Goal: Find specific page/section: Find specific page/section

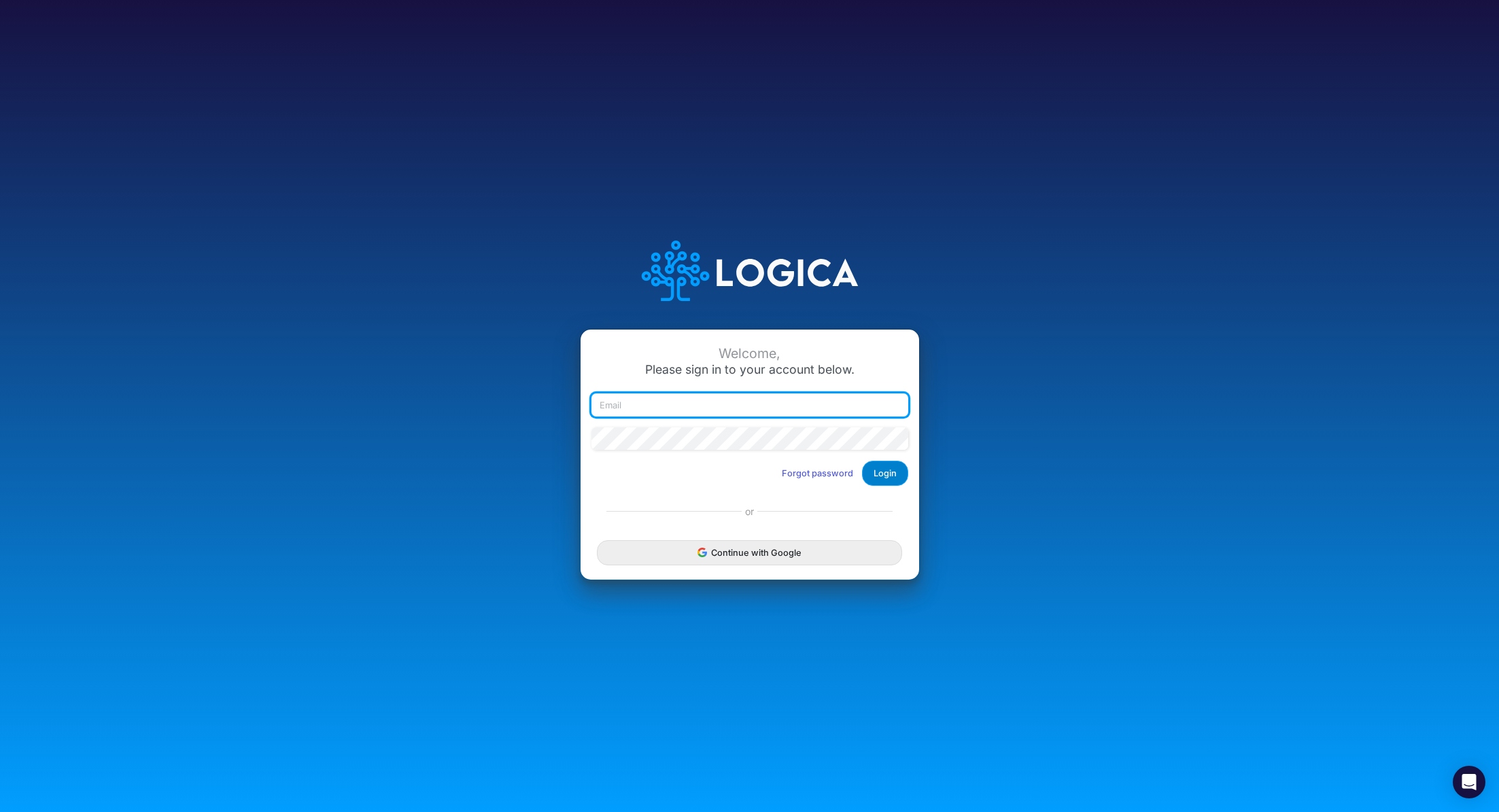
type input "renato.matsumoto@recargapay.com"
click at [880, 475] on button "Login" at bounding box center [886, 473] width 47 height 25
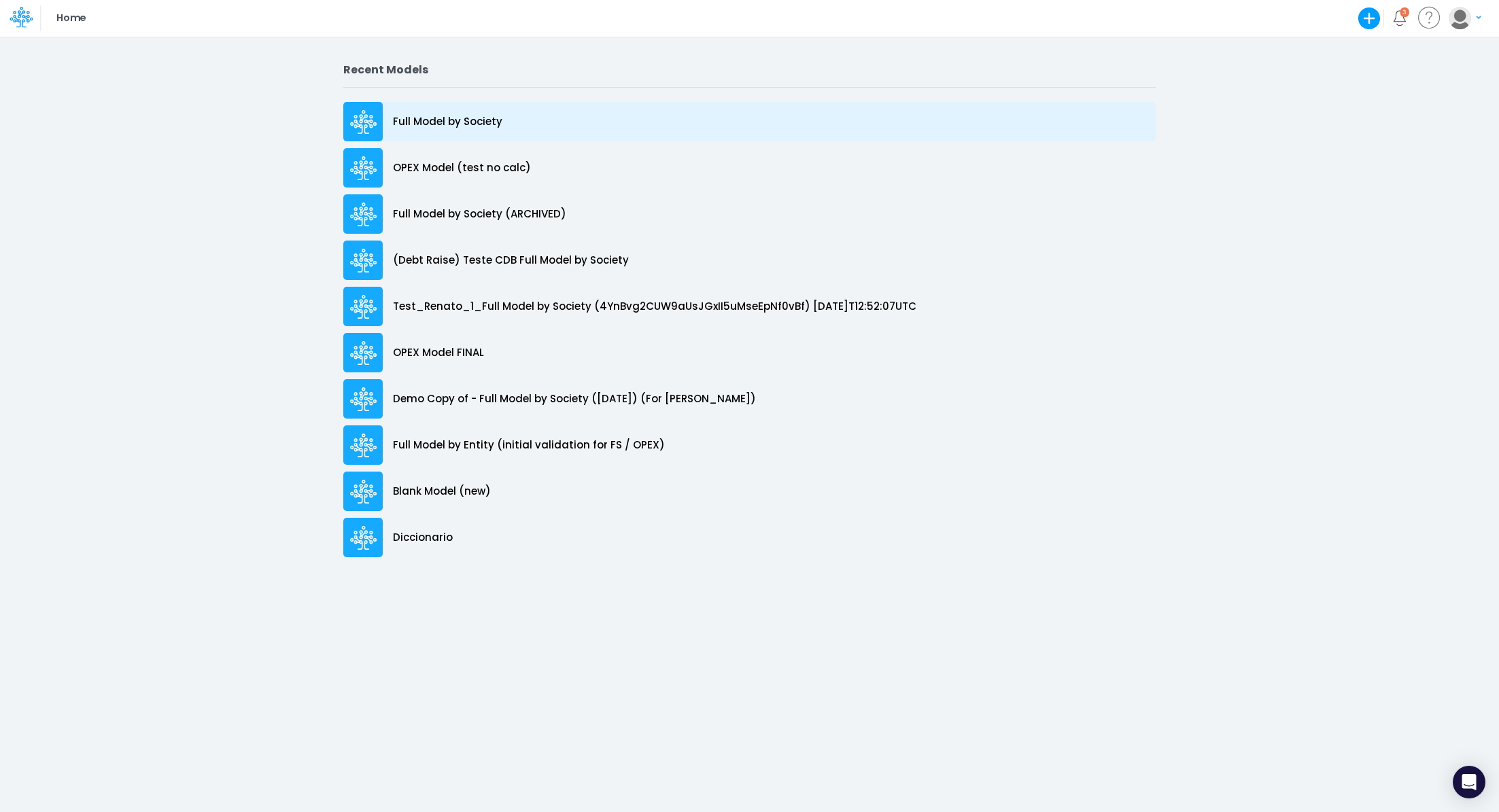
click at [506, 121] on div "Full Model by Society" at bounding box center [749, 122] width 812 height 40
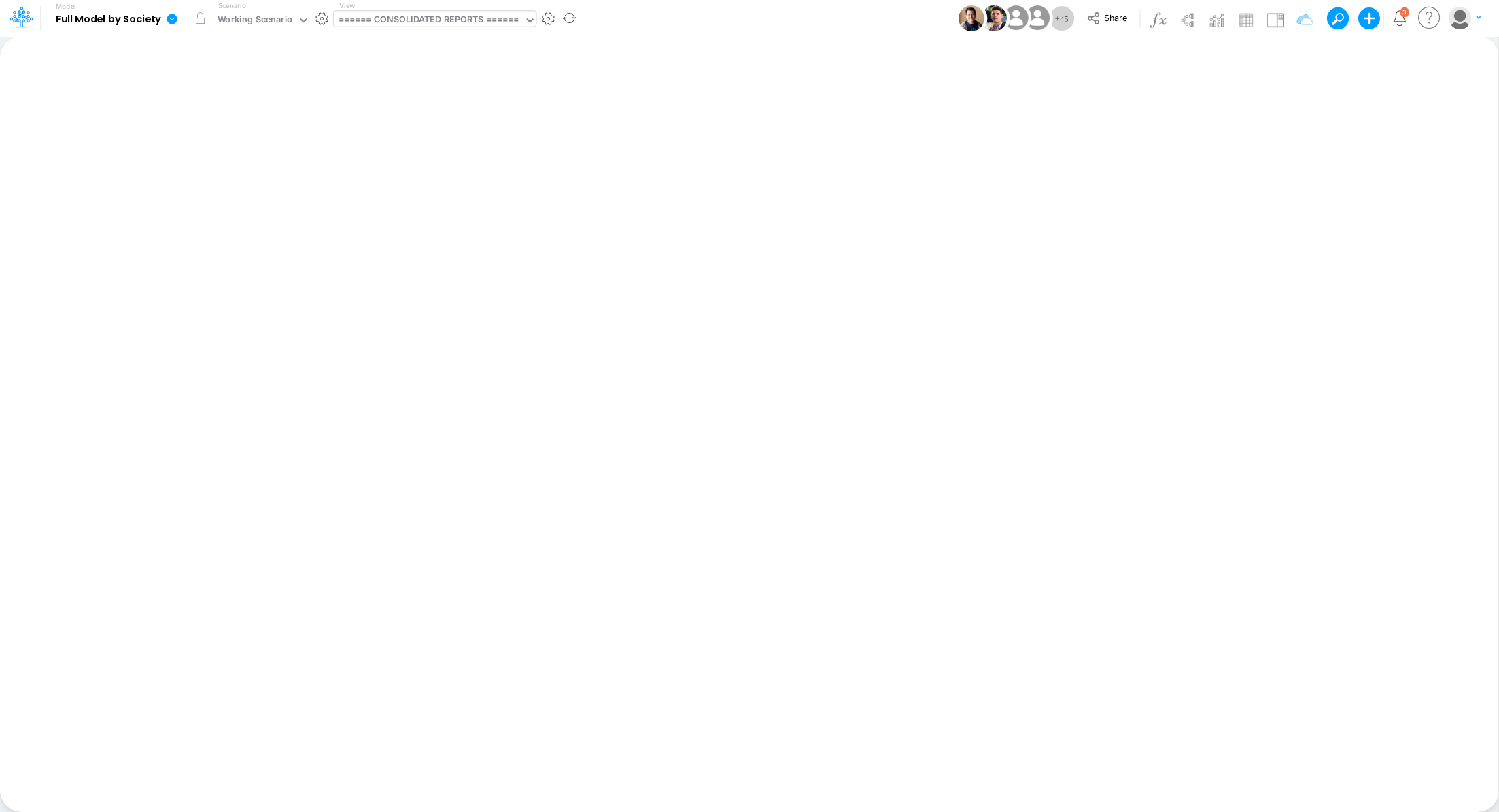
click at [420, 22] on div "====== CONSOLIDATED REPORTS ======" at bounding box center [429, 21] width 181 height 16
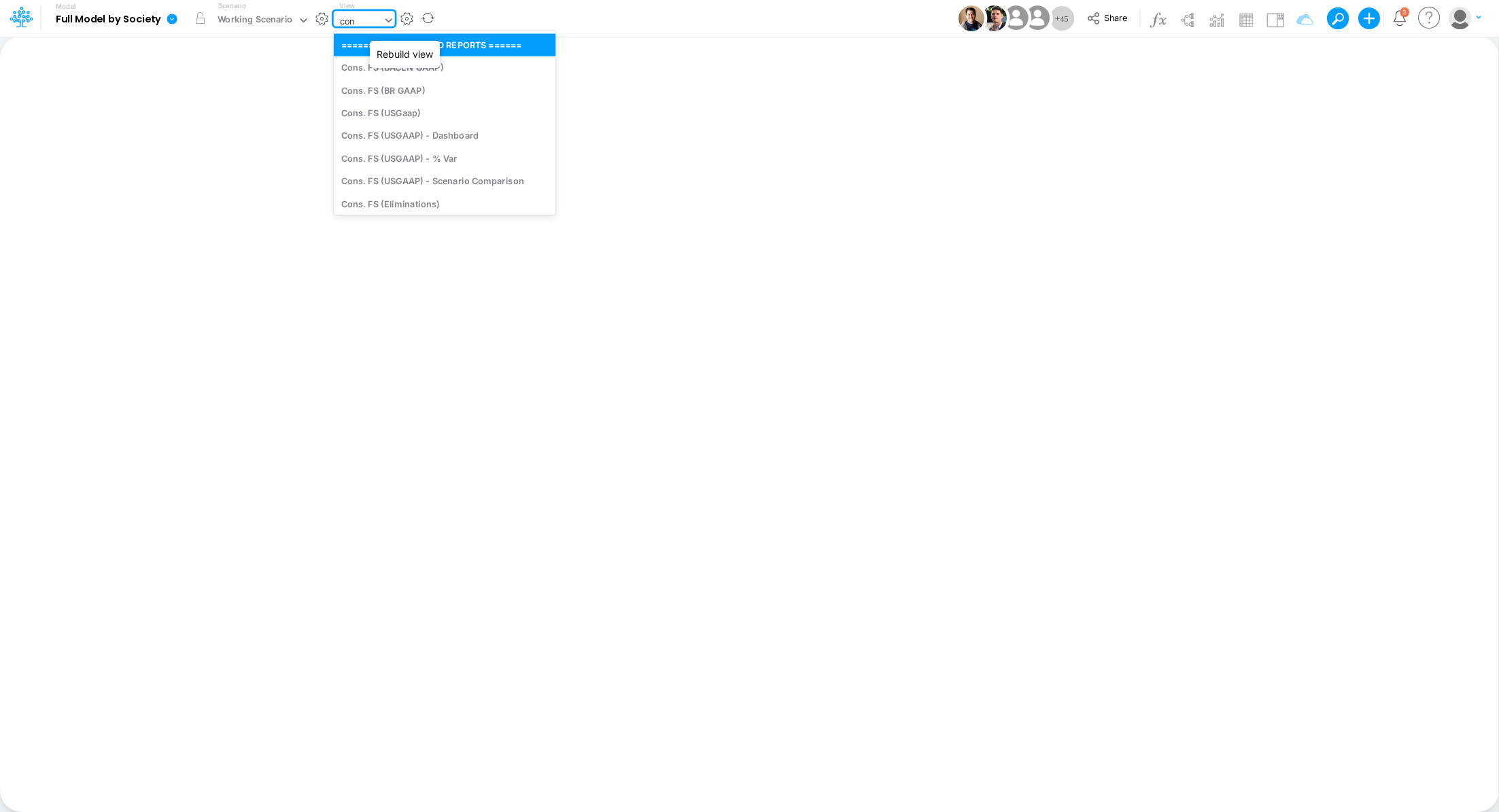
type input "cons"
click at [422, 117] on div "Cons. FS (USGaap)" at bounding box center [432, 112] width 198 height 22
type input "Consolidated FS - USGAAP"
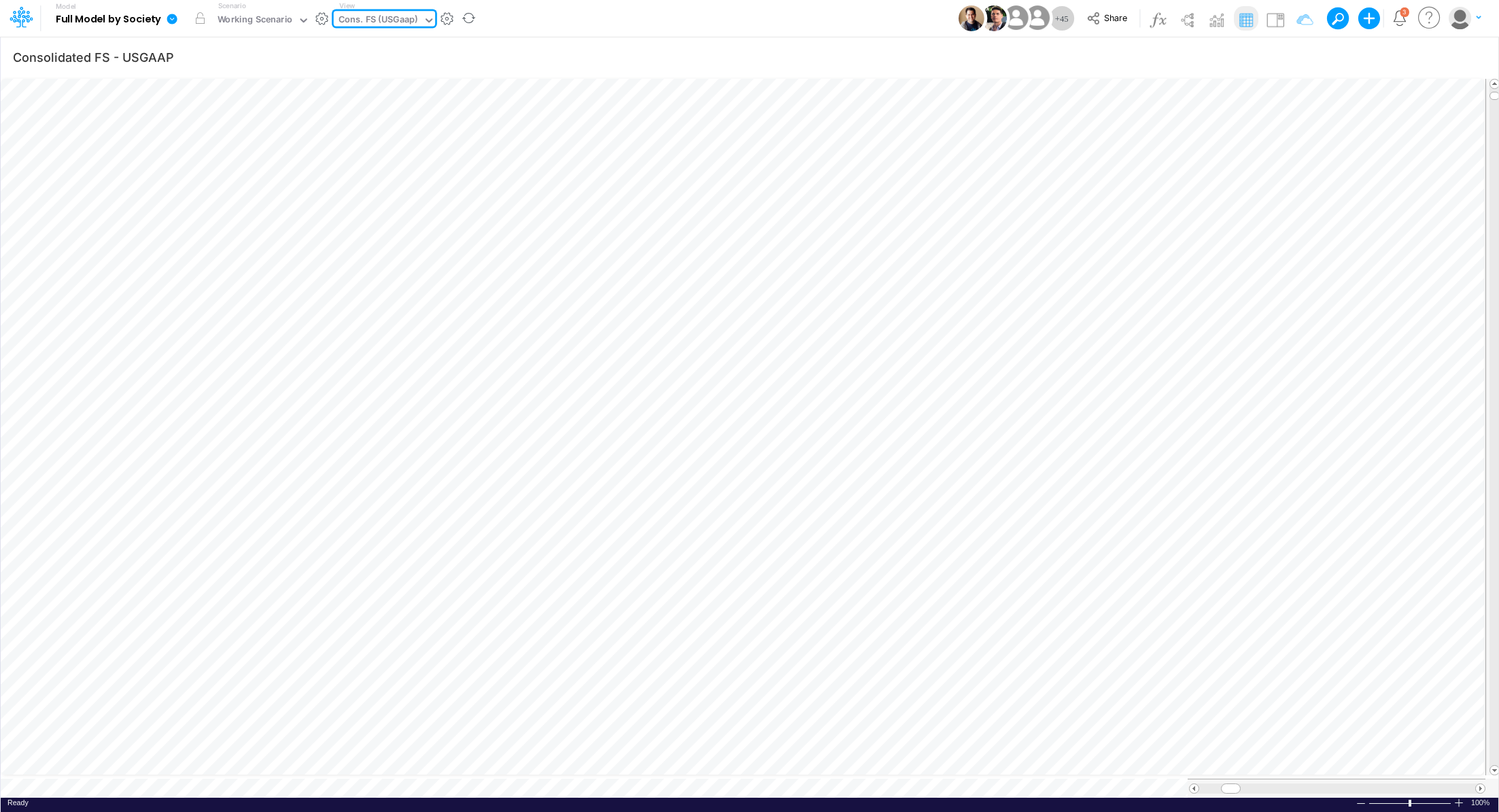
click at [380, 16] on div "Cons. FS (USGaap)" at bounding box center [378, 21] width 79 height 16
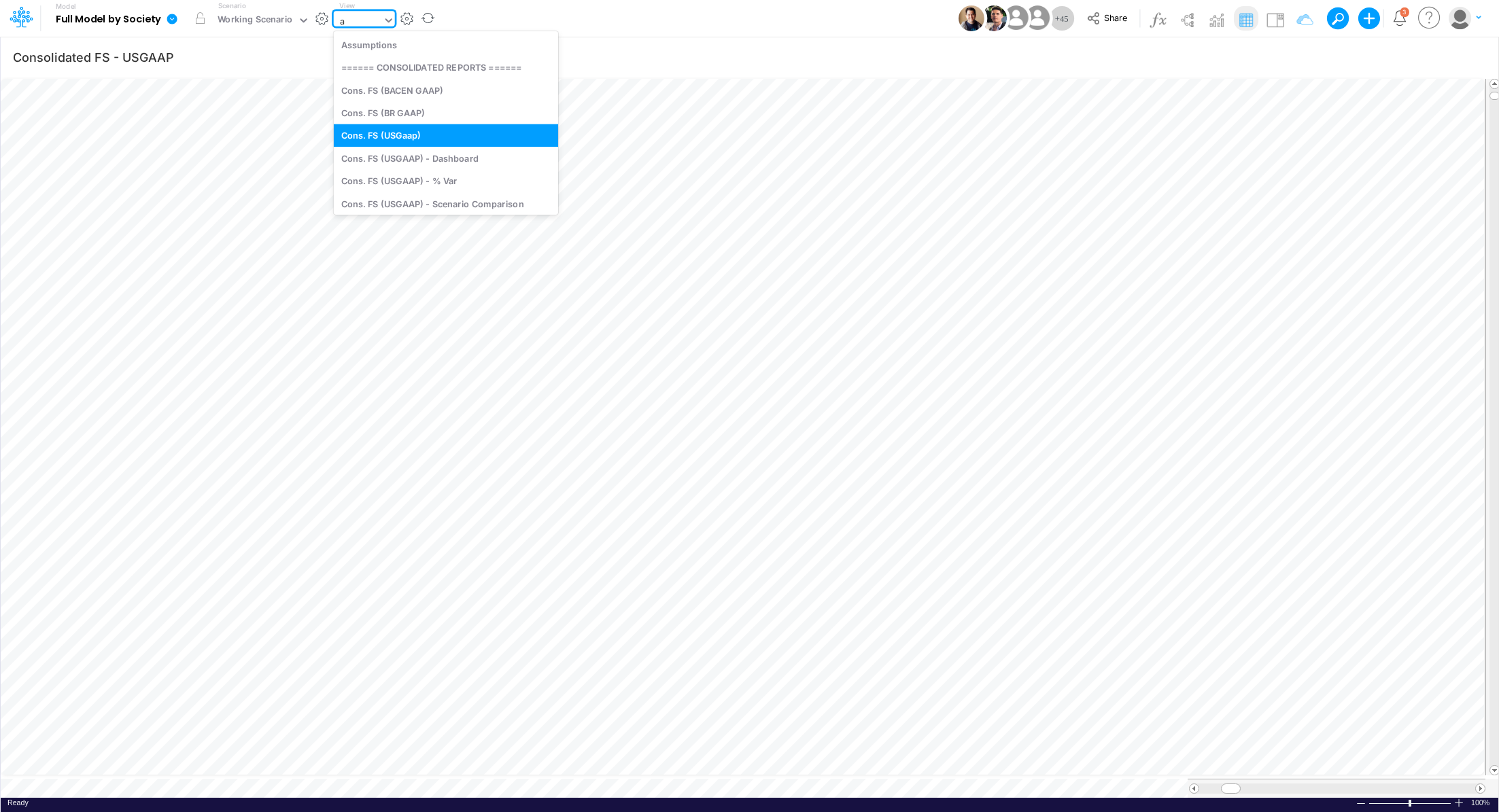
type input "ad"
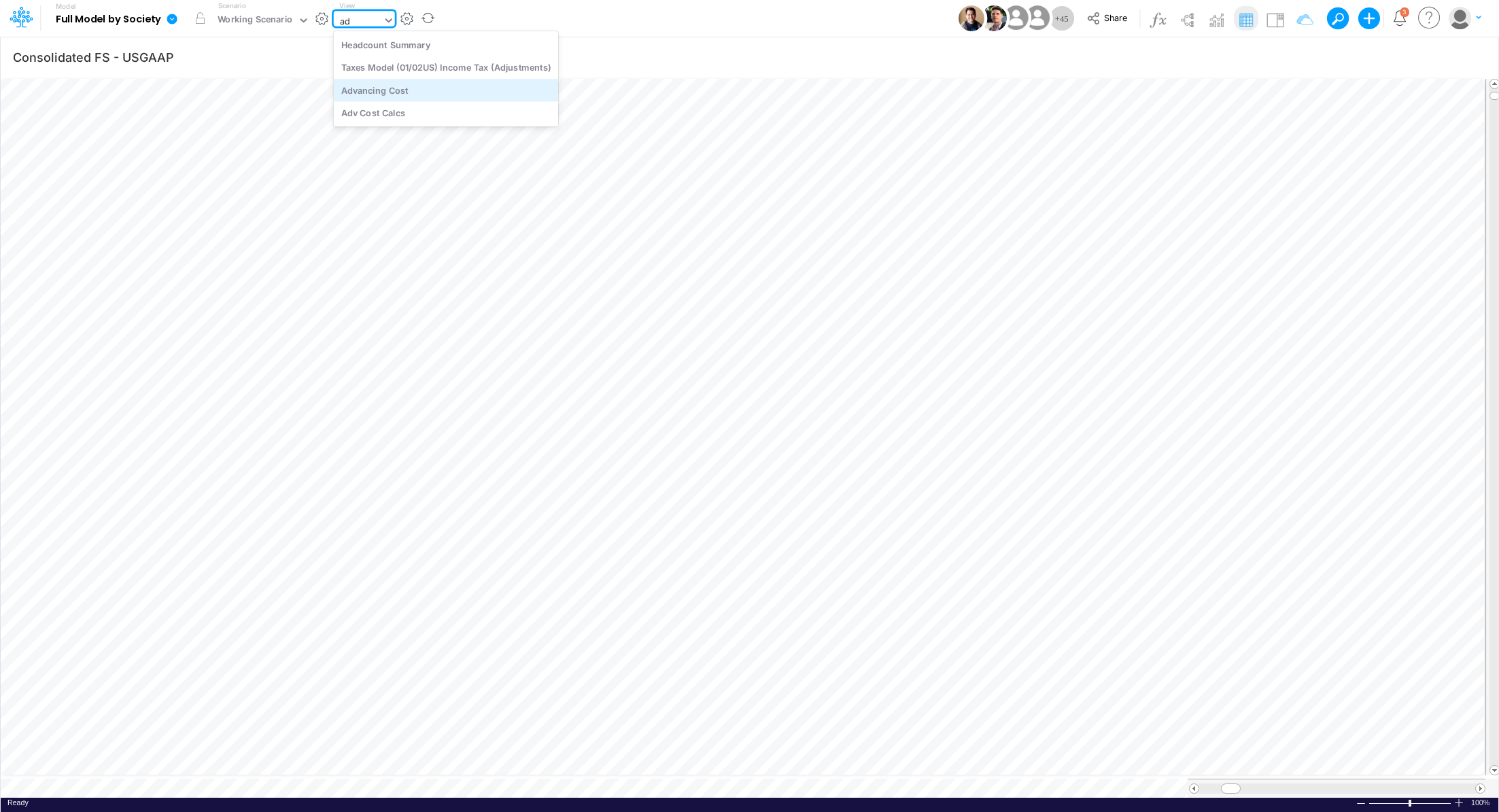
click at [391, 93] on div "Advancing Cost" at bounding box center [446, 90] width 225 height 22
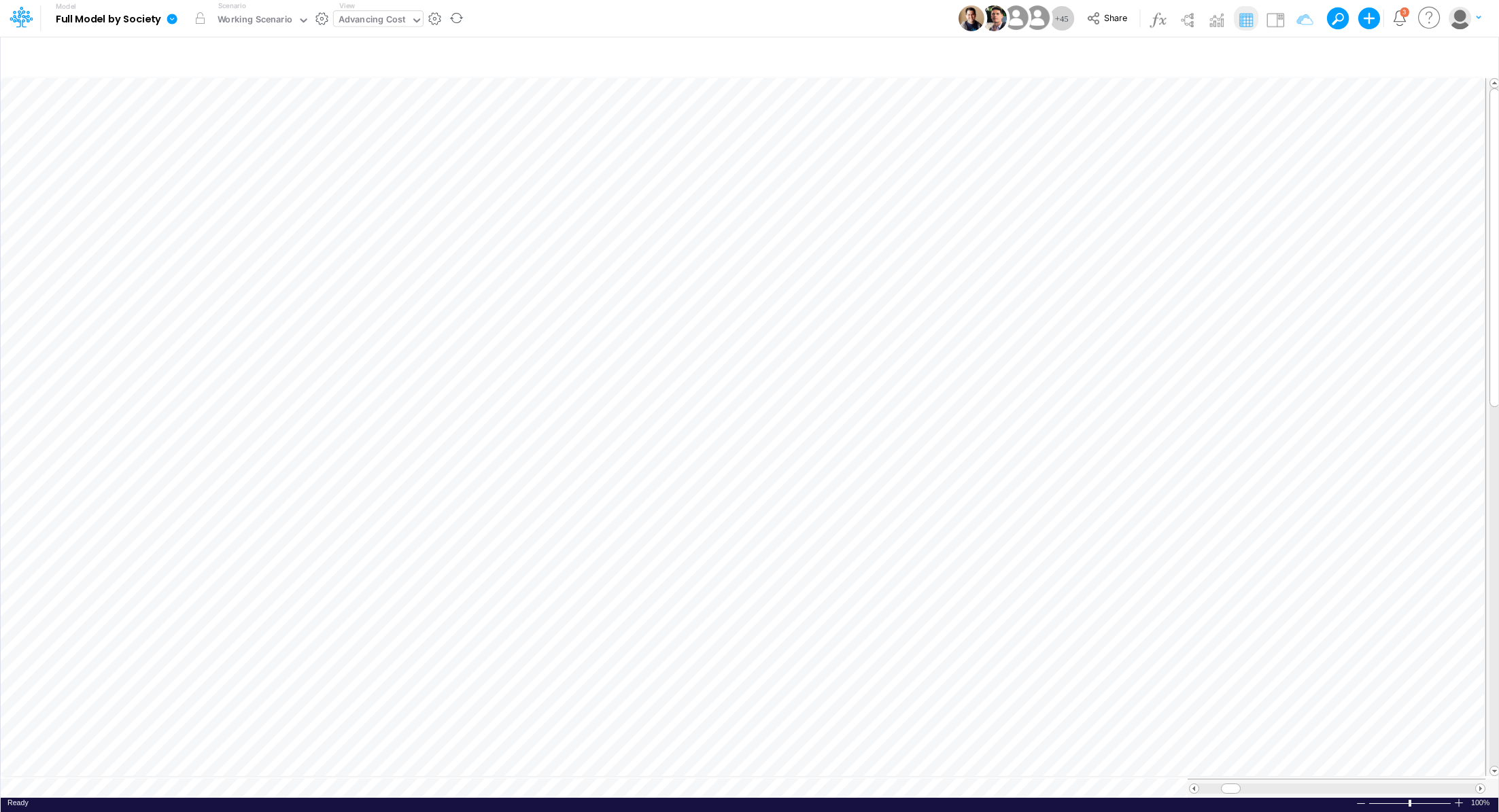
scroll to position [6, 2]
type input "Consolidated FS - USGAAP"
